Goal: Task Accomplishment & Management: Complete application form

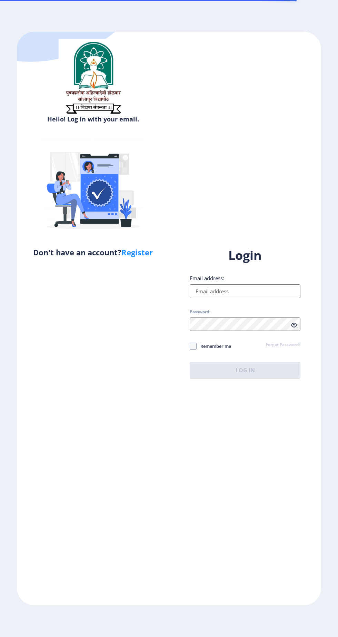
click at [246, 298] on input "Email address:" at bounding box center [245, 292] width 111 height 14
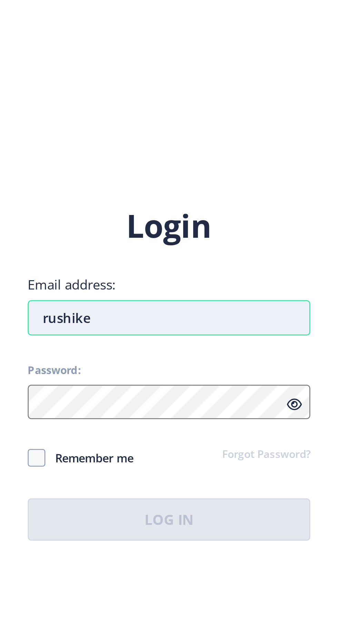
type input "rushikes"
type input "ऋषिकेश"
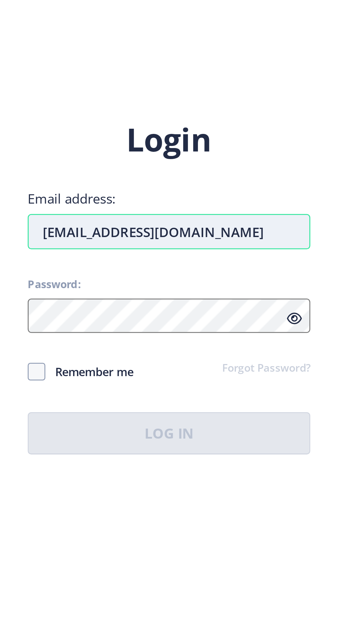
type input "[EMAIL_ADDRESS][DOMAIN_NAME]"
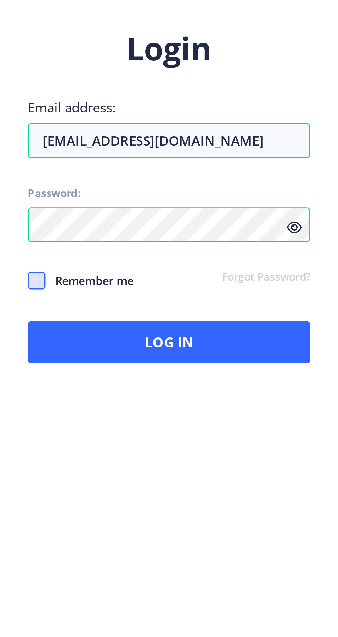
click at [195, 350] on span at bounding box center [193, 346] width 7 height 7
click at [190, 347] on input "Remember me" at bounding box center [190, 346] width 0 height 0
checkbox input "true"
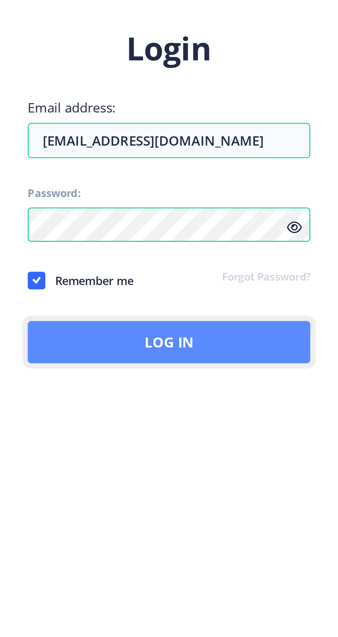
click at [266, 379] on button "Log In" at bounding box center [245, 370] width 111 height 17
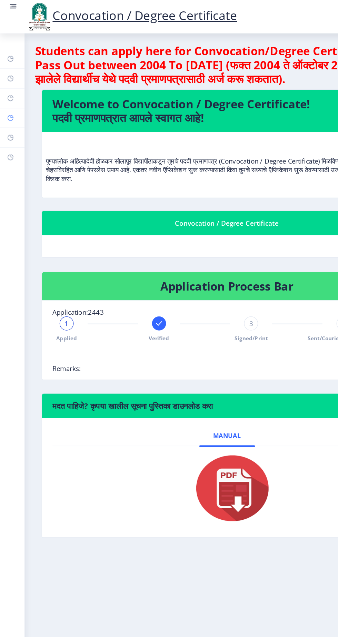
click at [6, 94] on rect at bounding box center [9, 93] width 6 height 6
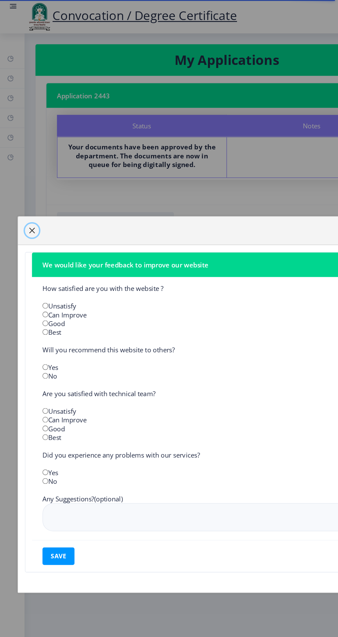
click at [28, 184] on span "button" at bounding box center [25, 182] width 6 height 6
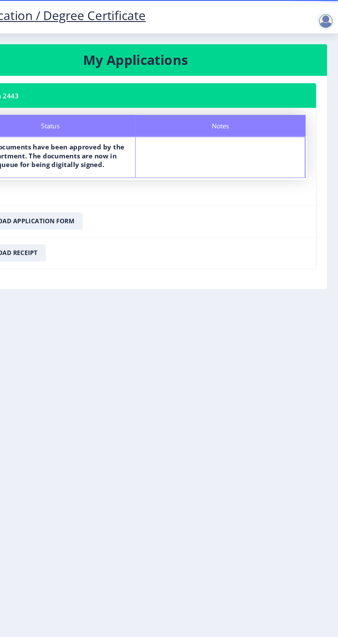
click at [333, 12] on div at bounding box center [329, 17] width 14 height 14
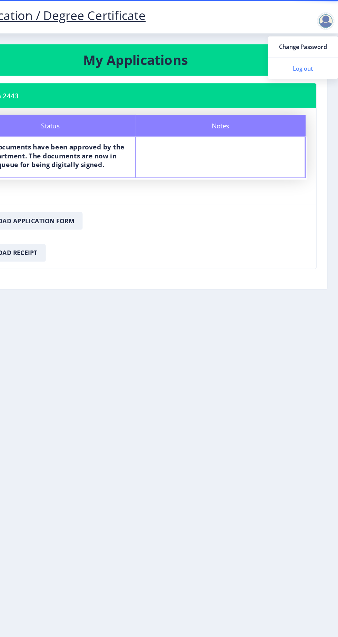
click at [319, 57] on span "Log out" at bounding box center [311, 54] width 44 height 8
